Goal: Find specific page/section: Find specific page/section

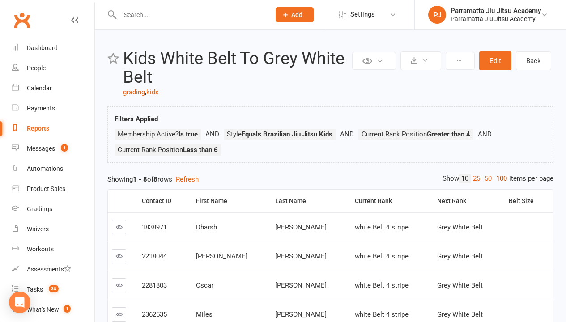
click at [499, 178] on link "100" at bounding box center [501, 178] width 15 height 9
